Goal: Find specific page/section: Find specific page/section

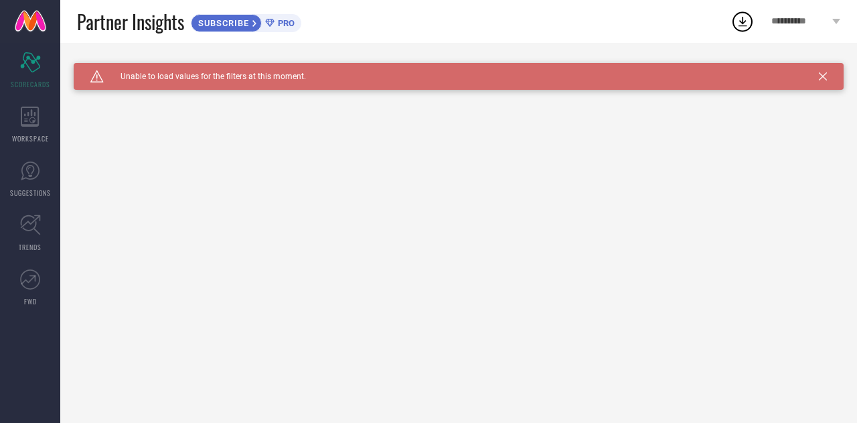
click at [26, 21] on link at bounding box center [30, 21] width 60 height 43
click at [33, 29] on link at bounding box center [30, 21] width 60 height 43
